Goal: Check status: Check status

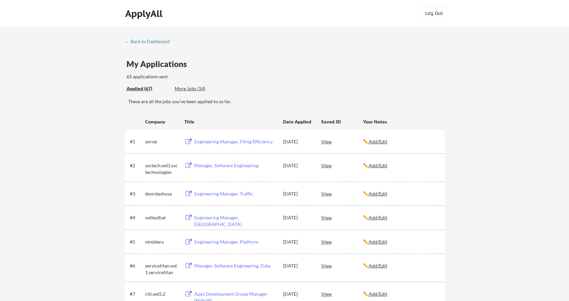
click at [149, 15] on div "ApplyAll" at bounding box center [144, 13] width 39 height 11
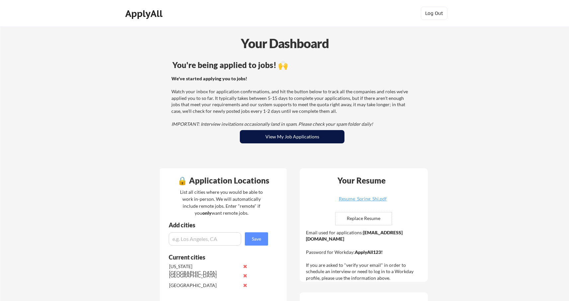
click at [271, 136] on button "View My Job Applications" at bounding box center [292, 136] width 105 height 13
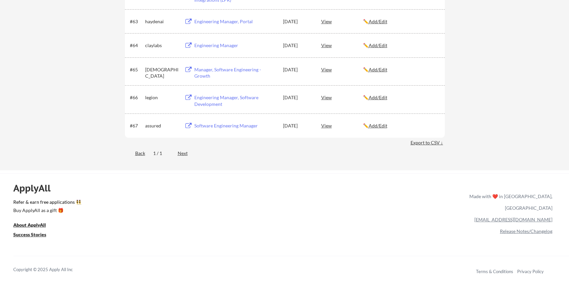
scroll to position [1674, 0]
